Goal: Check status

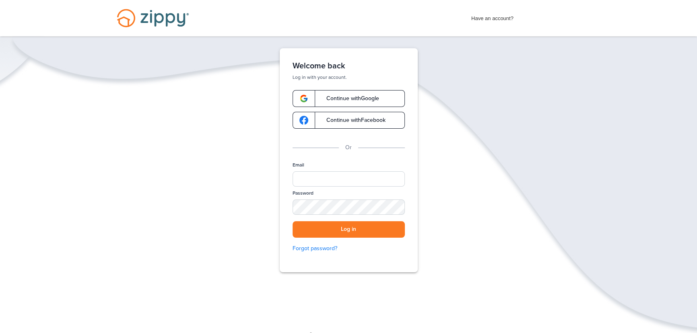
click at [371, 102] on link "Continue with Google" at bounding box center [348, 98] width 112 height 17
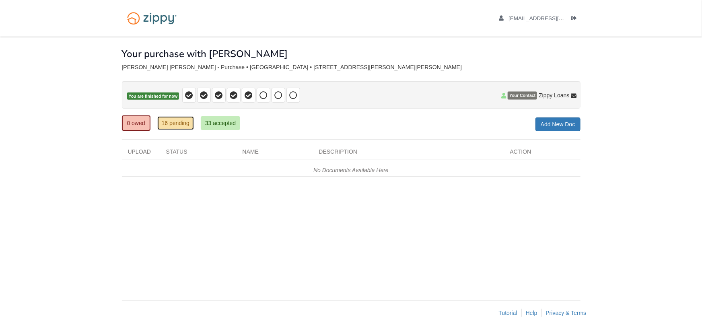
click at [173, 122] on link "16 pending" at bounding box center [175, 123] width 37 height 14
